Goal: Find contact information: Find contact information

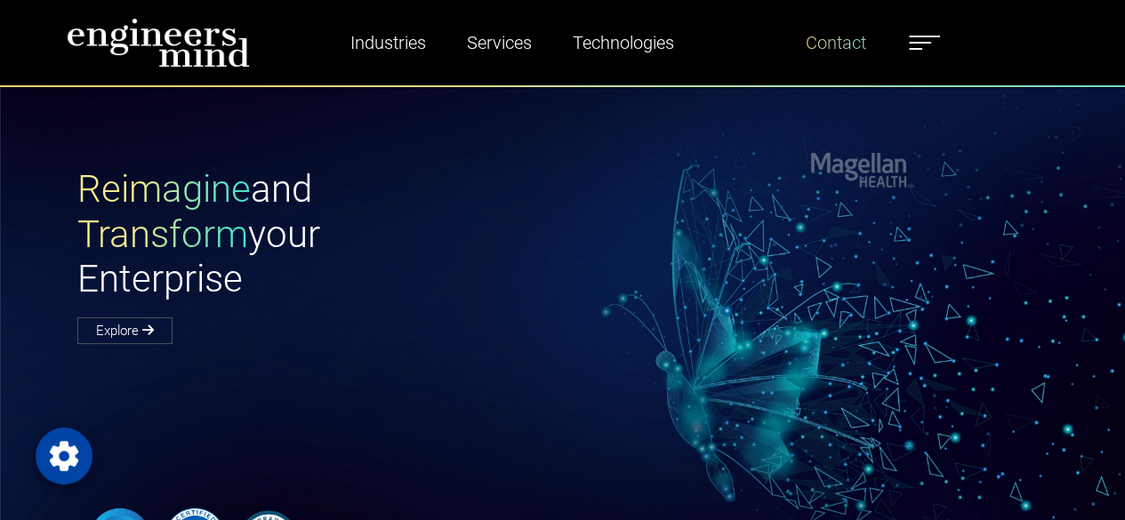
click at [839, 46] on link "Contact" at bounding box center [835, 42] width 75 height 41
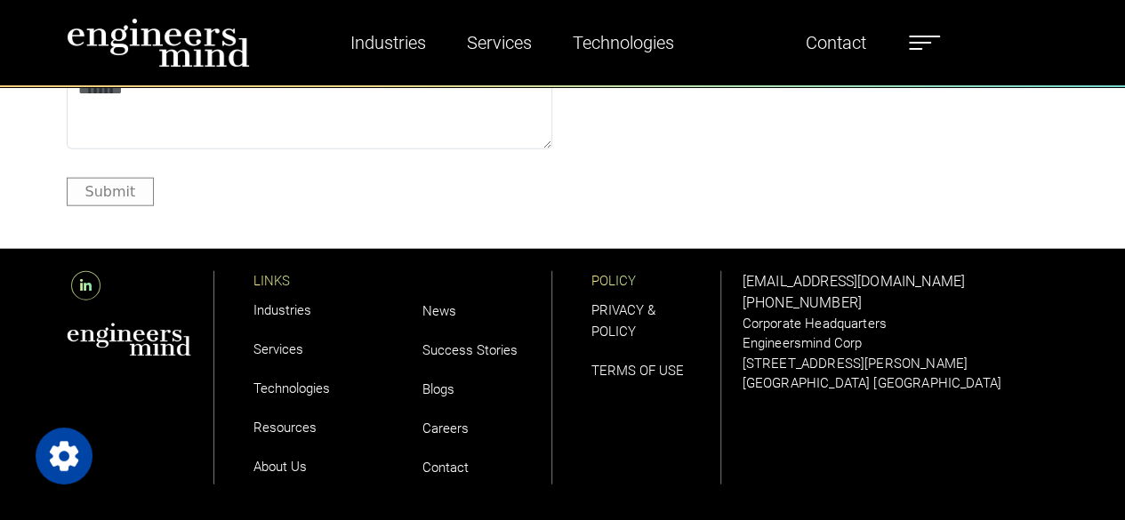
scroll to position [2126, 0]
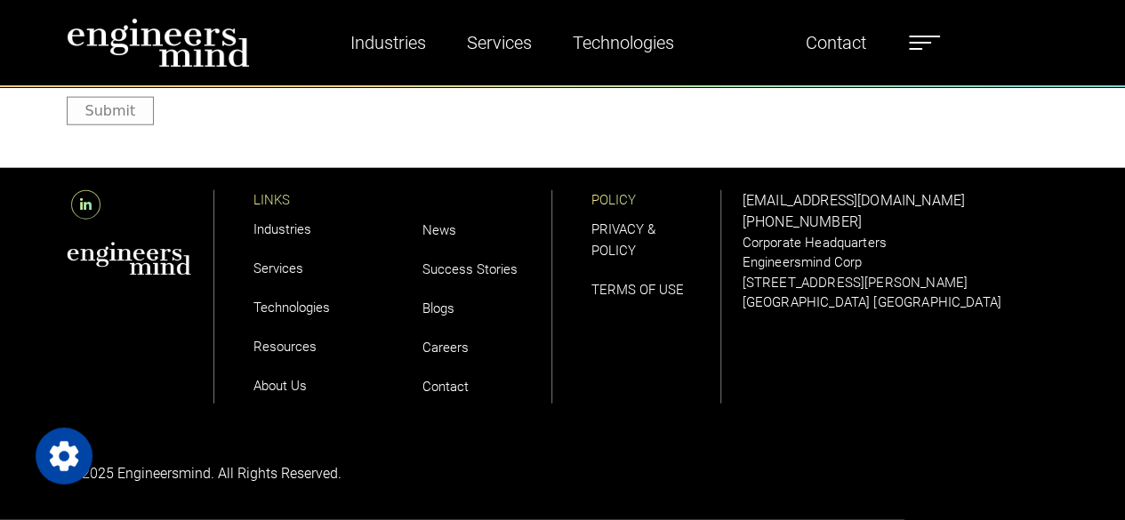
click at [264, 378] on link "About Us" at bounding box center [279, 386] width 53 height 16
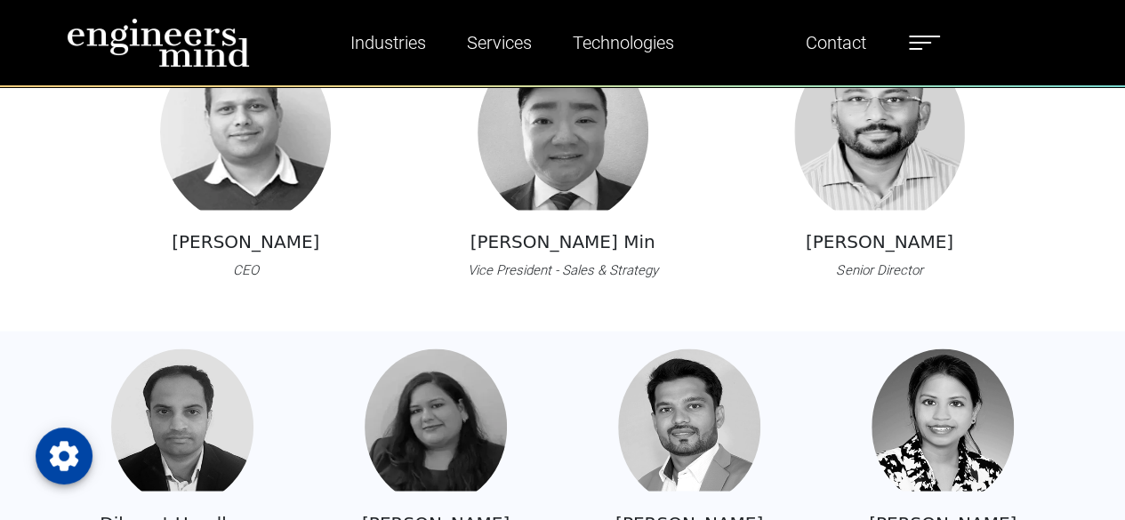
scroll to position [1593, 0]
